Goal: Information Seeking & Learning: Learn about a topic

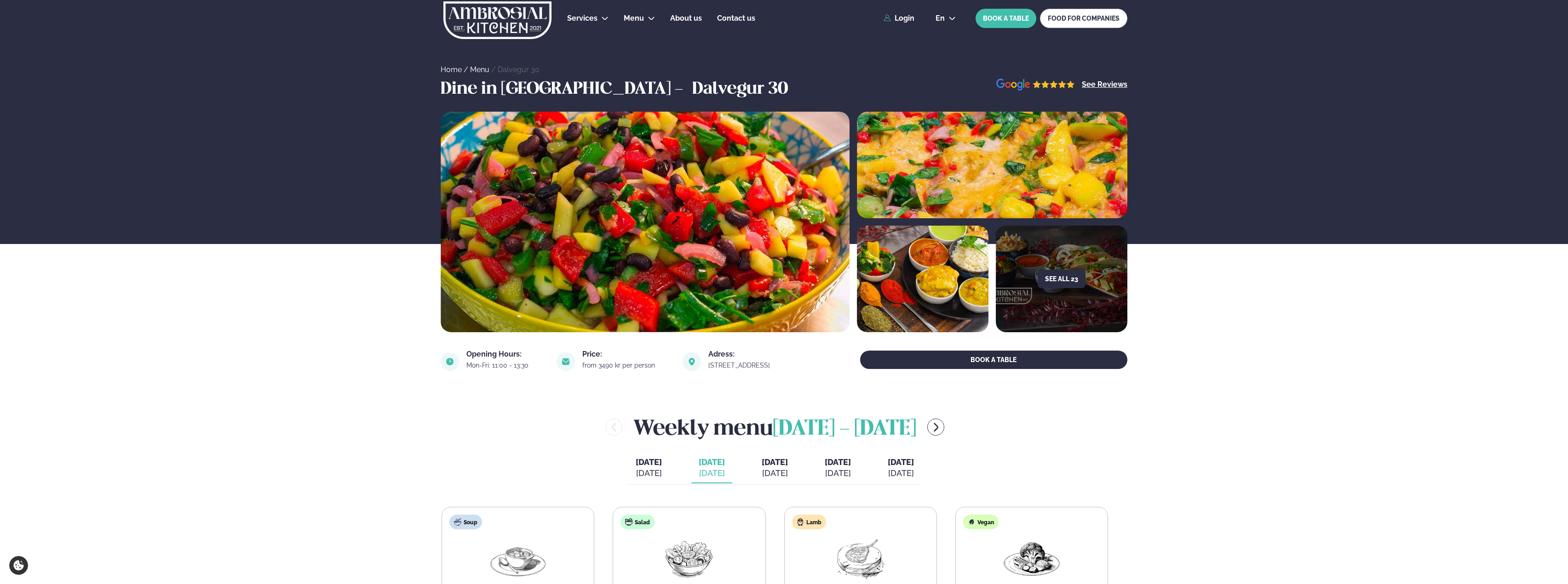
scroll to position [230, 0]
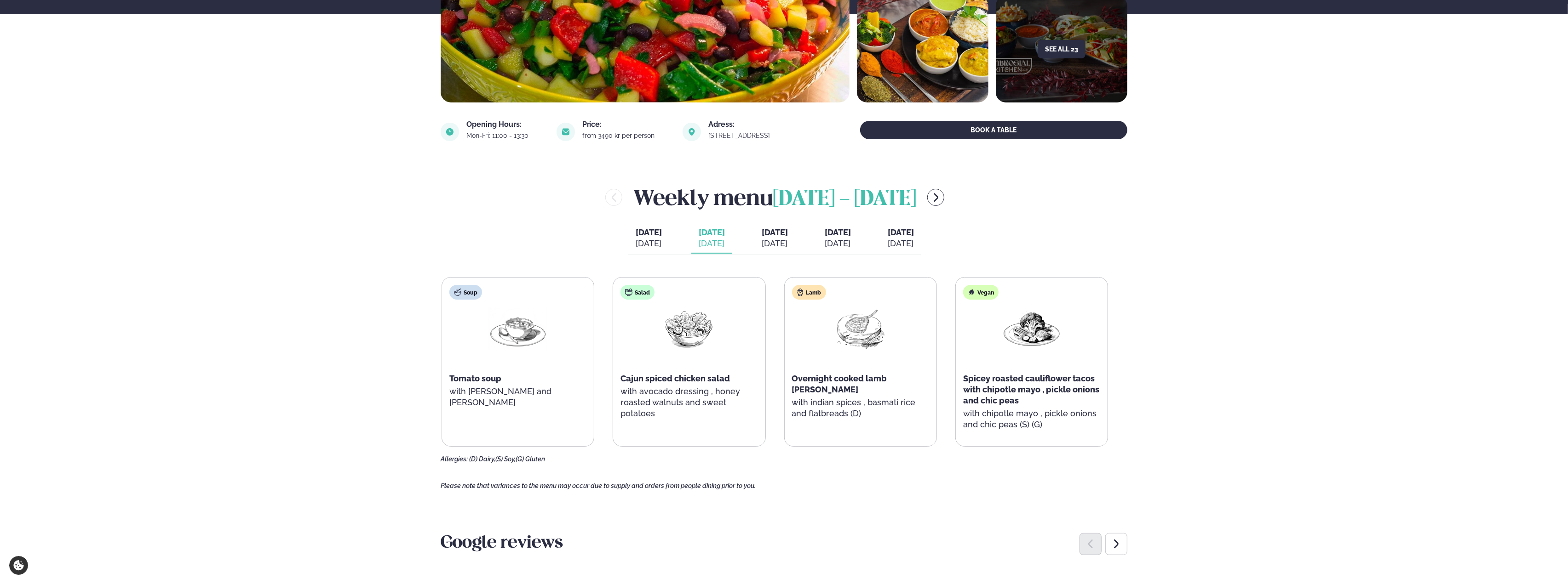
click at [791, 243] on button "[DATE] [DATE]" at bounding box center [774, 238] width 41 height 30
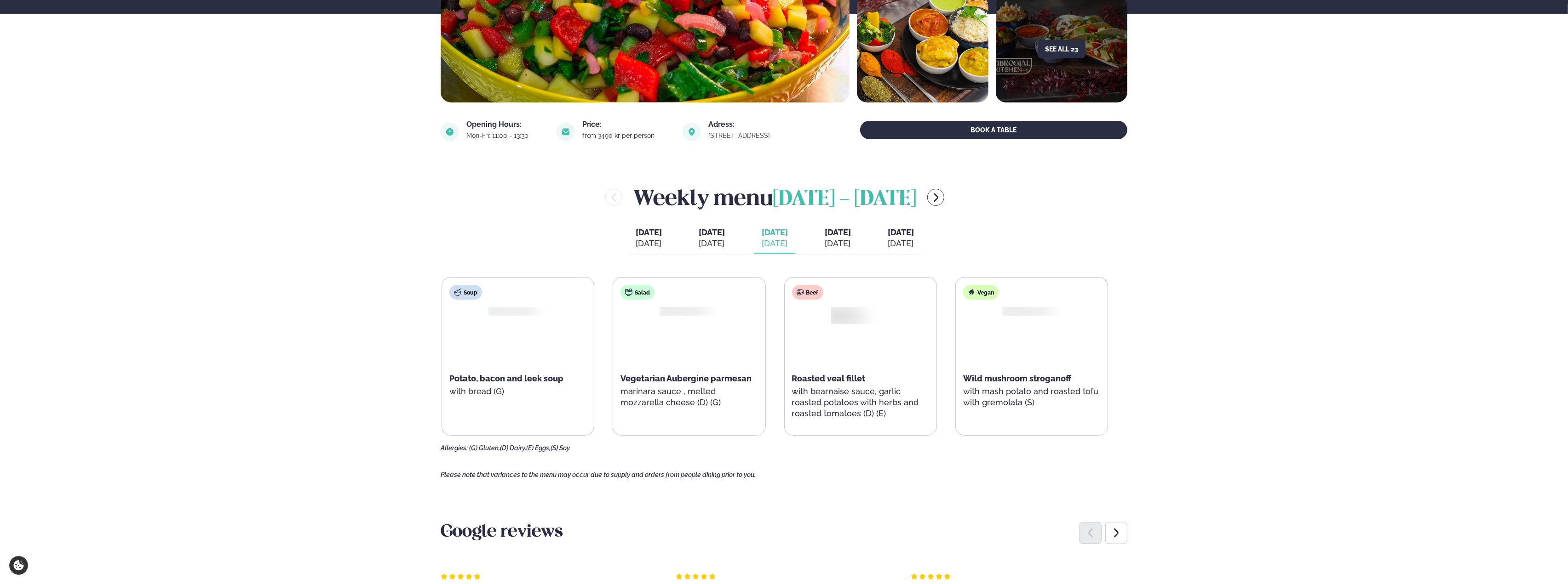
click at [786, 242] on div "[DATE]" at bounding box center [774, 243] width 26 height 11
click at [702, 238] on span "[DATE]" at bounding box center [712, 232] width 26 height 11
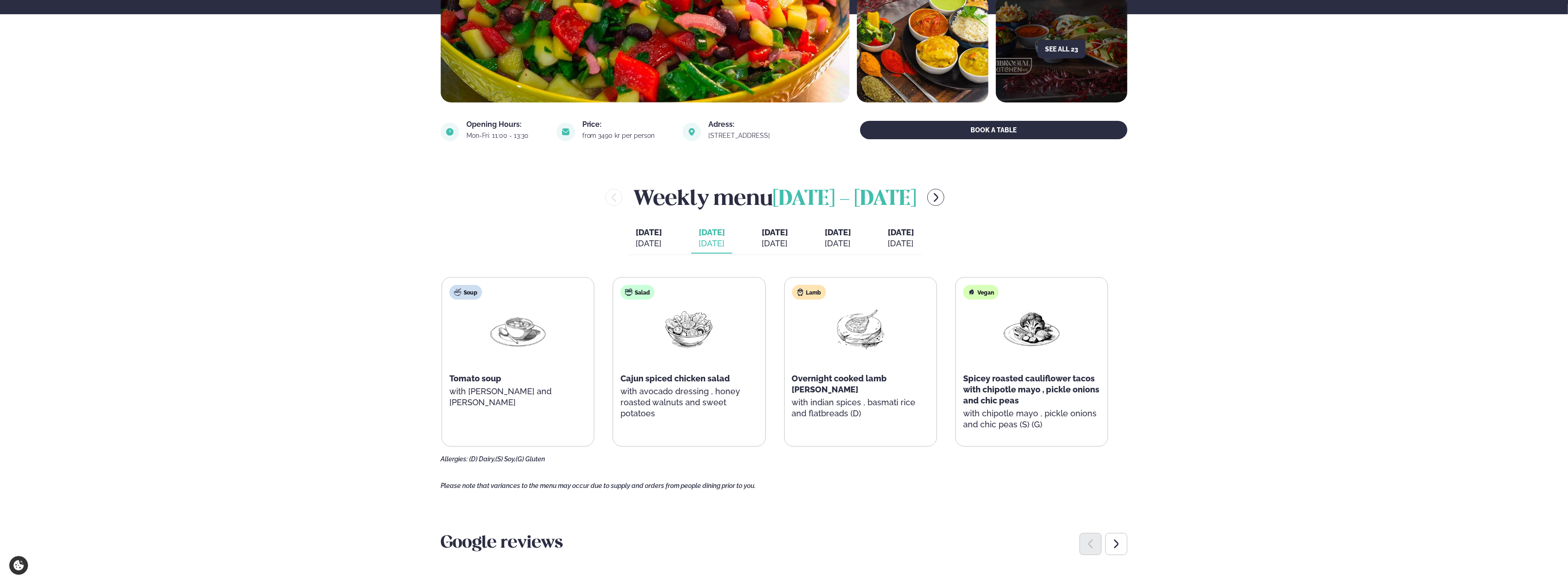
click at [831, 246] on button "[DATE] [DATE]" at bounding box center [838, 238] width 41 height 30
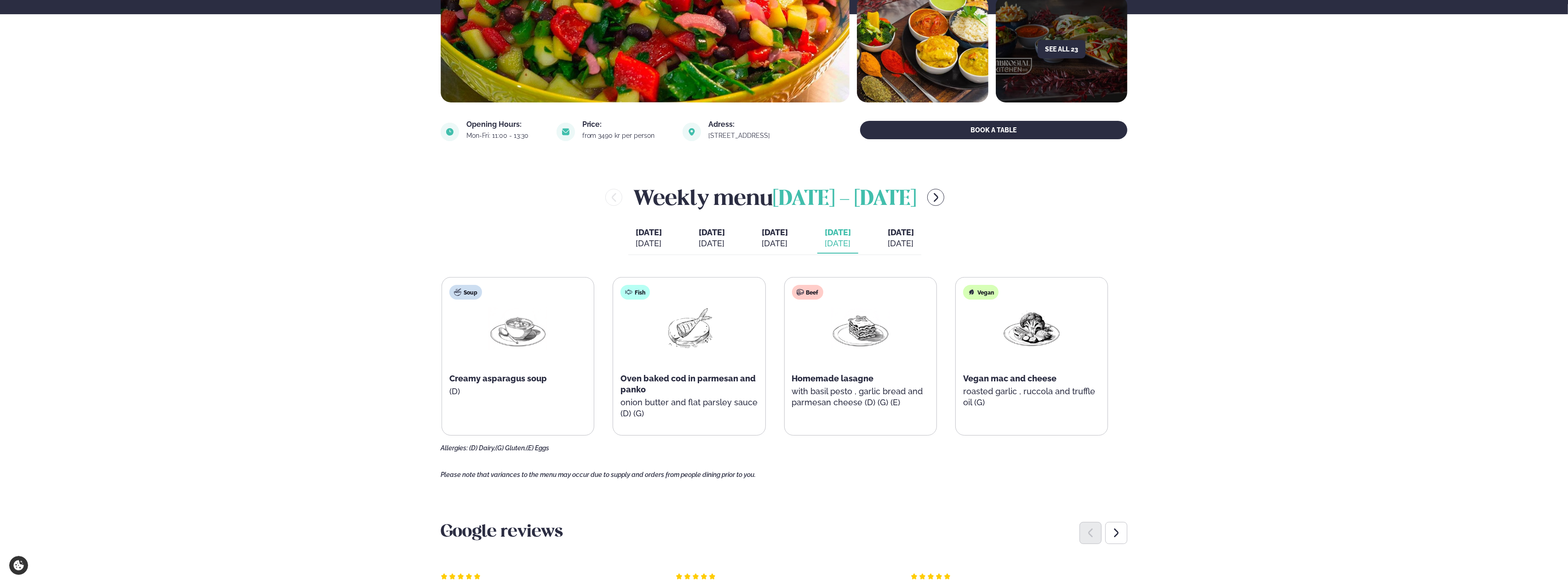
click at [761, 241] on div "[DATE]" at bounding box center [774, 243] width 26 height 11
click at [699, 238] on div "[DATE]" at bounding box center [712, 243] width 26 height 11
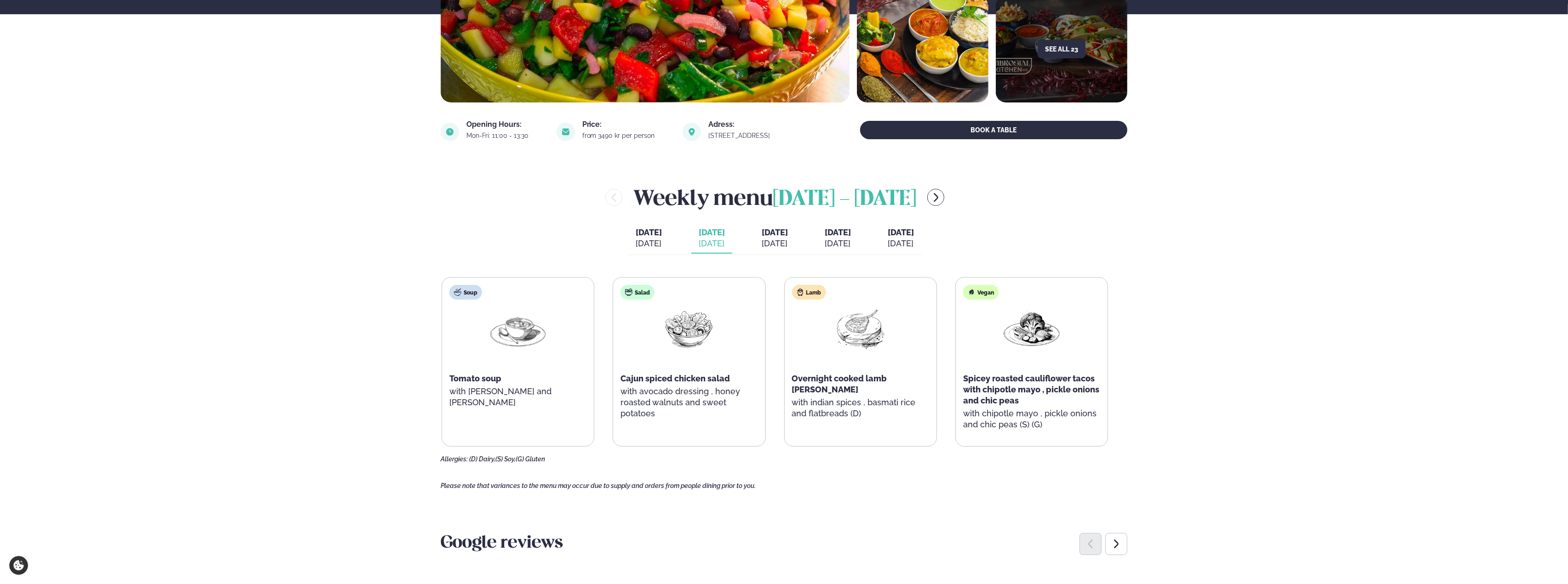
click at [784, 235] on span "[DATE]" at bounding box center [774, 232] width 26 height 10
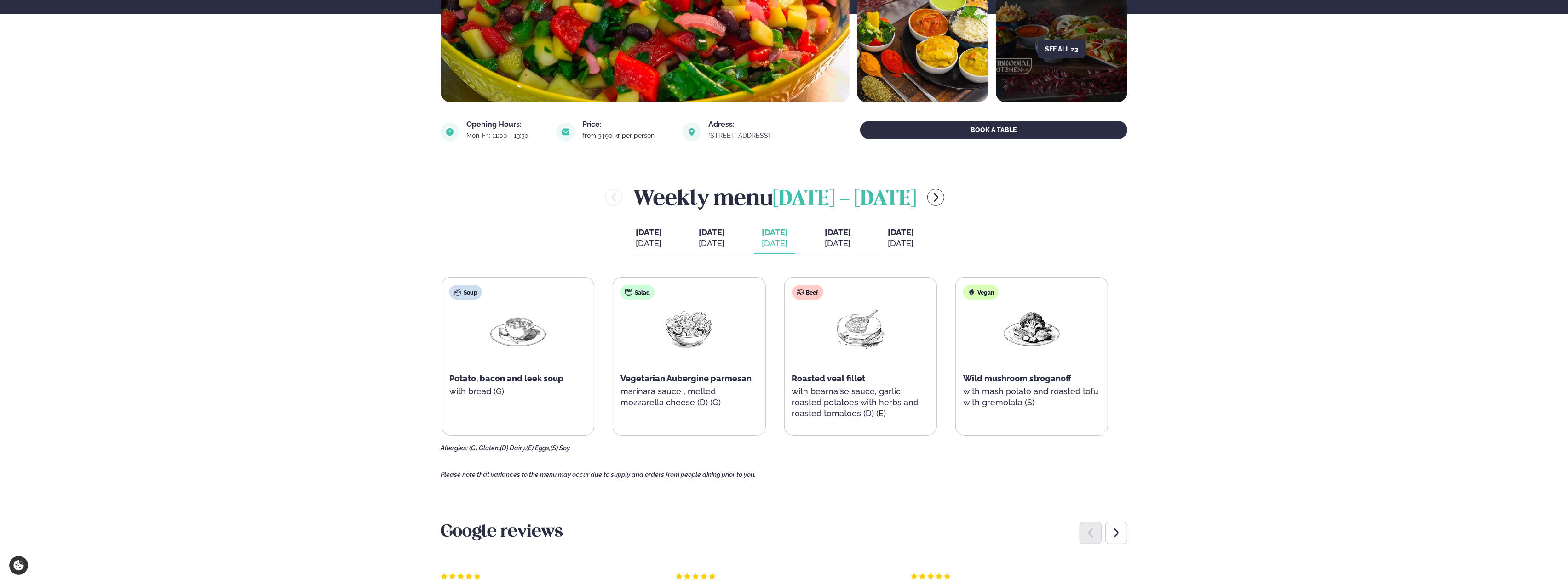
click at [709, 238] on div "[DATE]" at bounding box center [712, 243] width 26 height 11
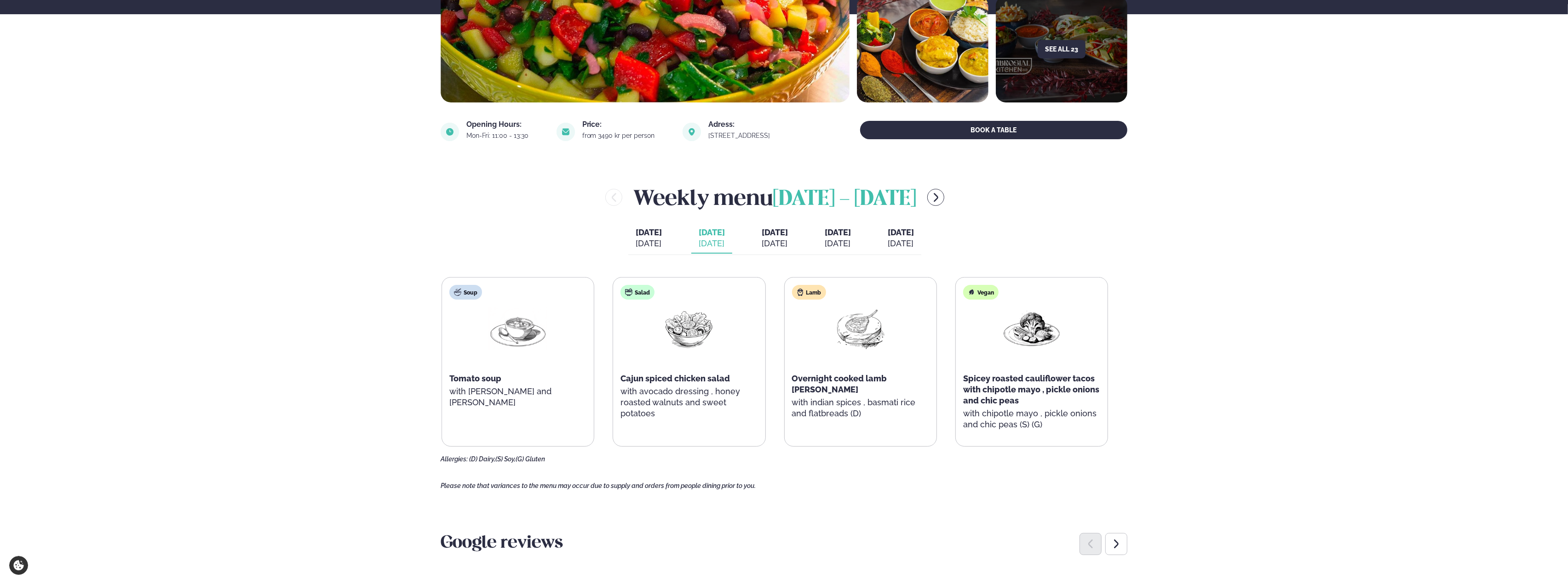
click at [854, 412] on div "Lamb Overnight cooked lamb [PERSON_NAME] with indian spices , basmati rice and …" at bounding box center [860, 356] width 152 height 158
click at [839, 397] on p "with indian spices , basmati rice and flatbreads (D)" at bounding box center [855, 408] width 137 height 22
click at [816, 377] on span "Overnight cooked lamb [PERSON_NAME]" at bounding box center [839, 384] width 95 height 21
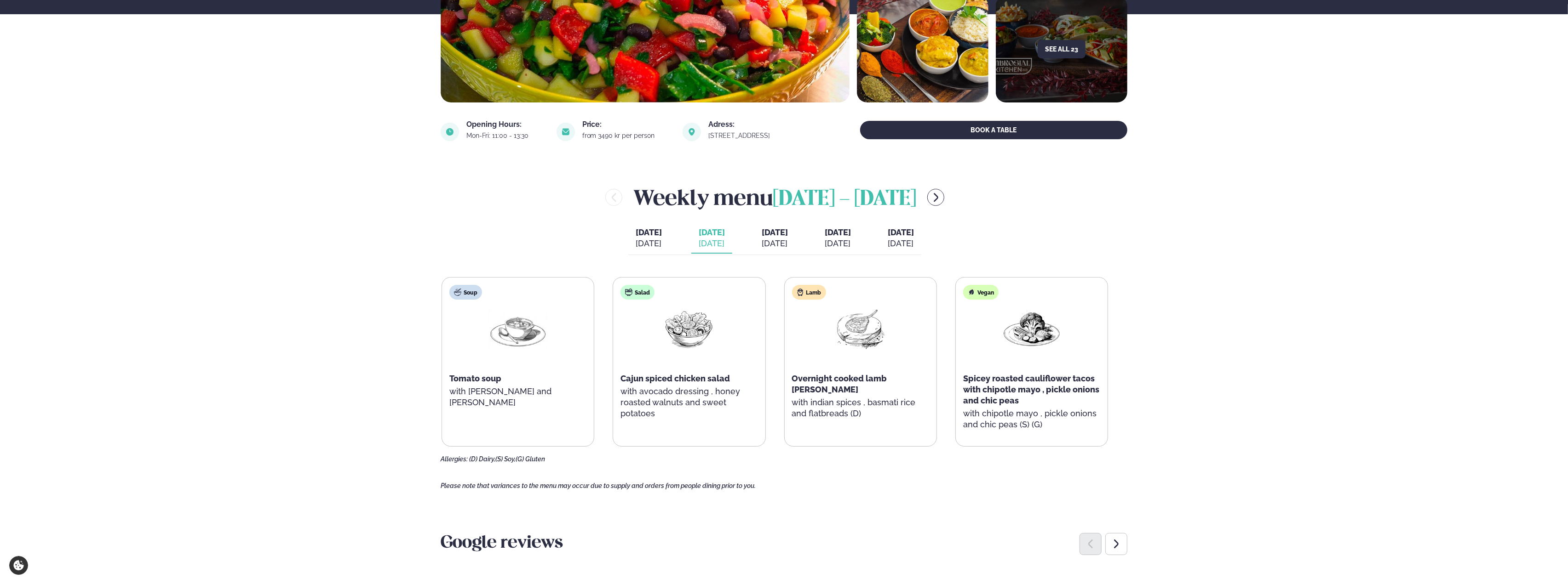
click at [816, 377] on span "Overnight cooked lamb [PERSON_NAME]" at bounding box center [839, 384] width 95 height 21
click at [564, 220] on div "Weekly menu [DATE] - [DATE] [DATE] [DATE] [DATE] [PERSON_NAME]. [DATE] [DATE] […" at bounding box center [784, 323] width 687 height 281
